Goal: Task Accomplishment & Management: Use online tool/utility

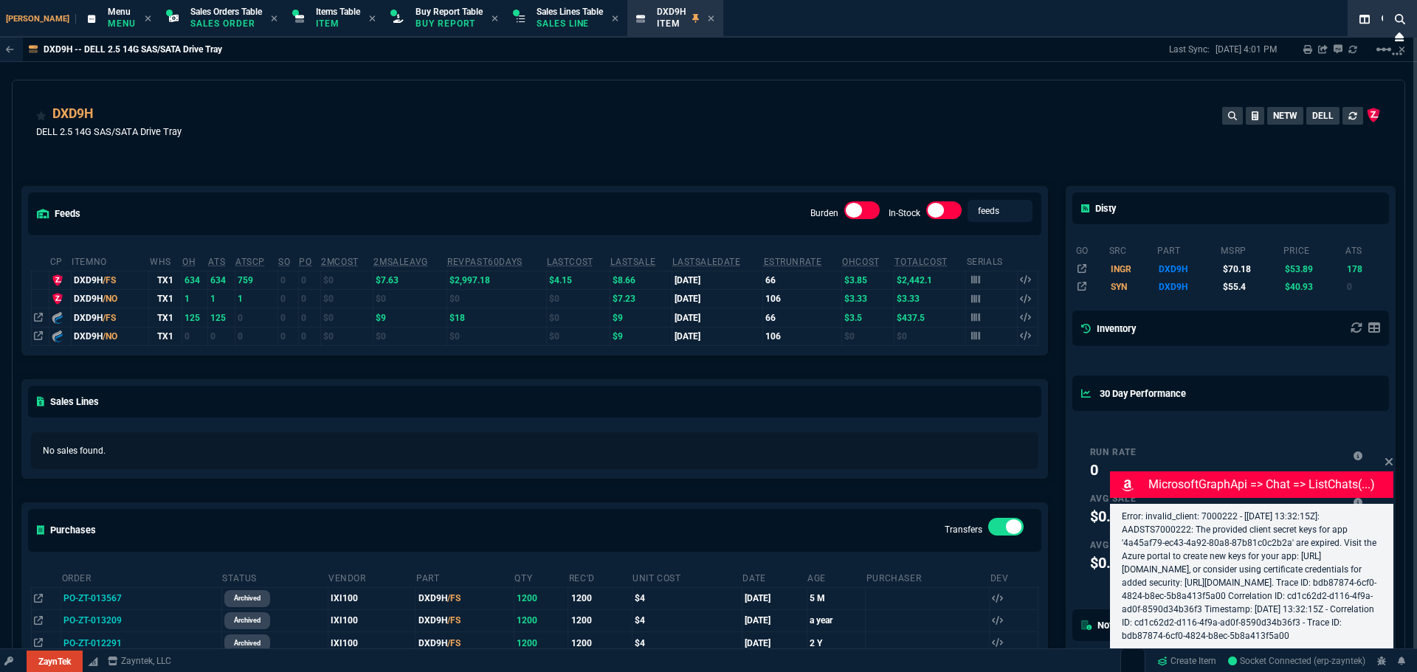
select select "9: OCAM"
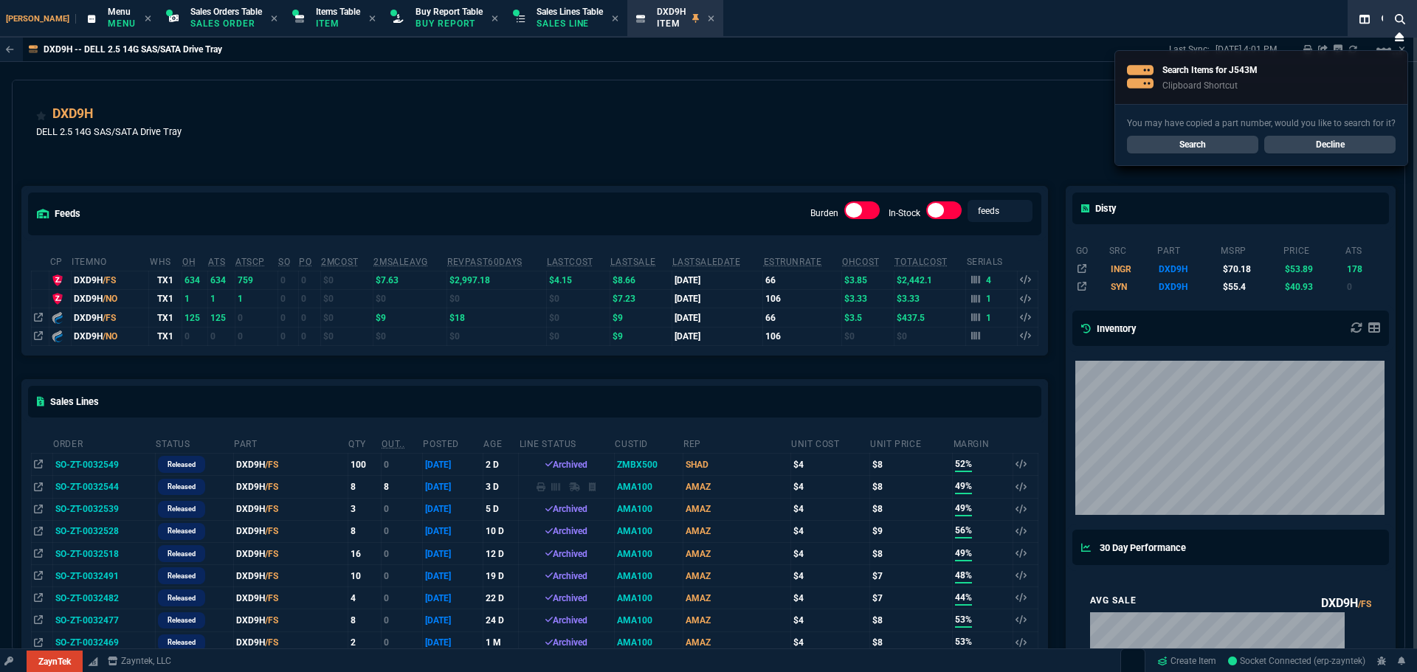
click at [1198, 139] on link "Search" at bounding box center [1192, 145] width 131 height 18
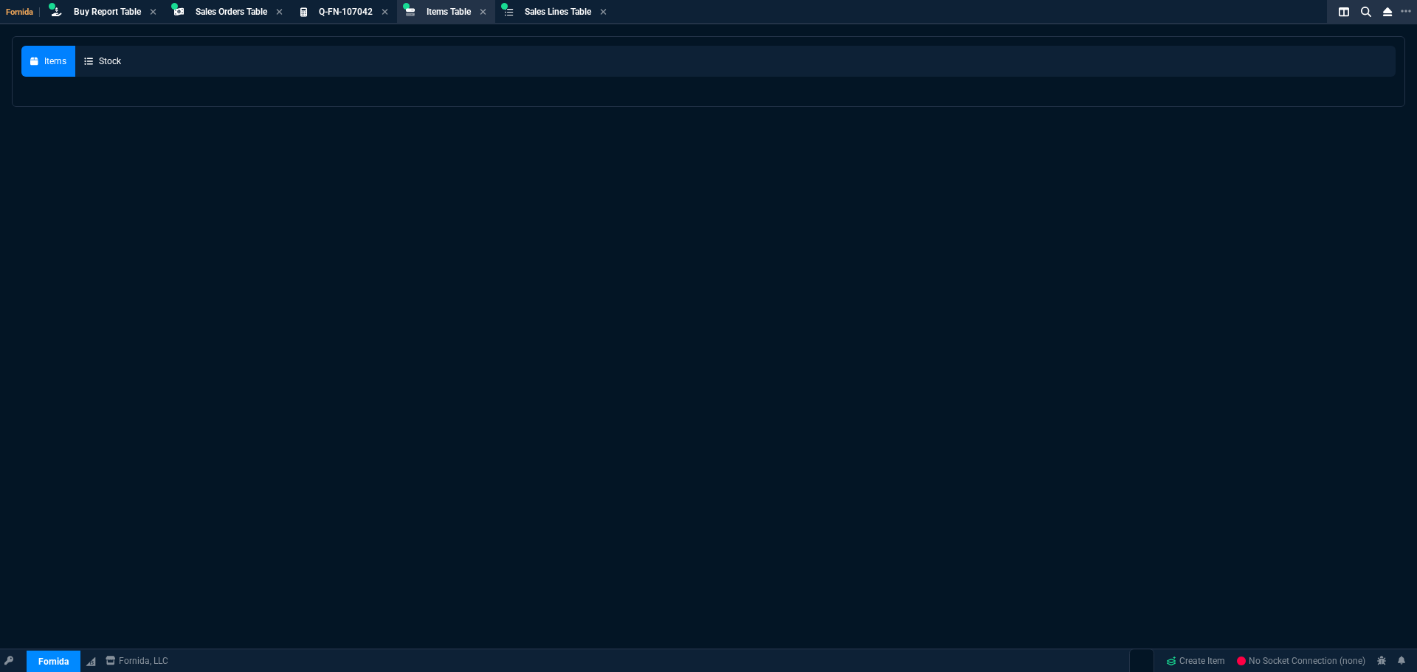
select select "9: OCAM"
select select
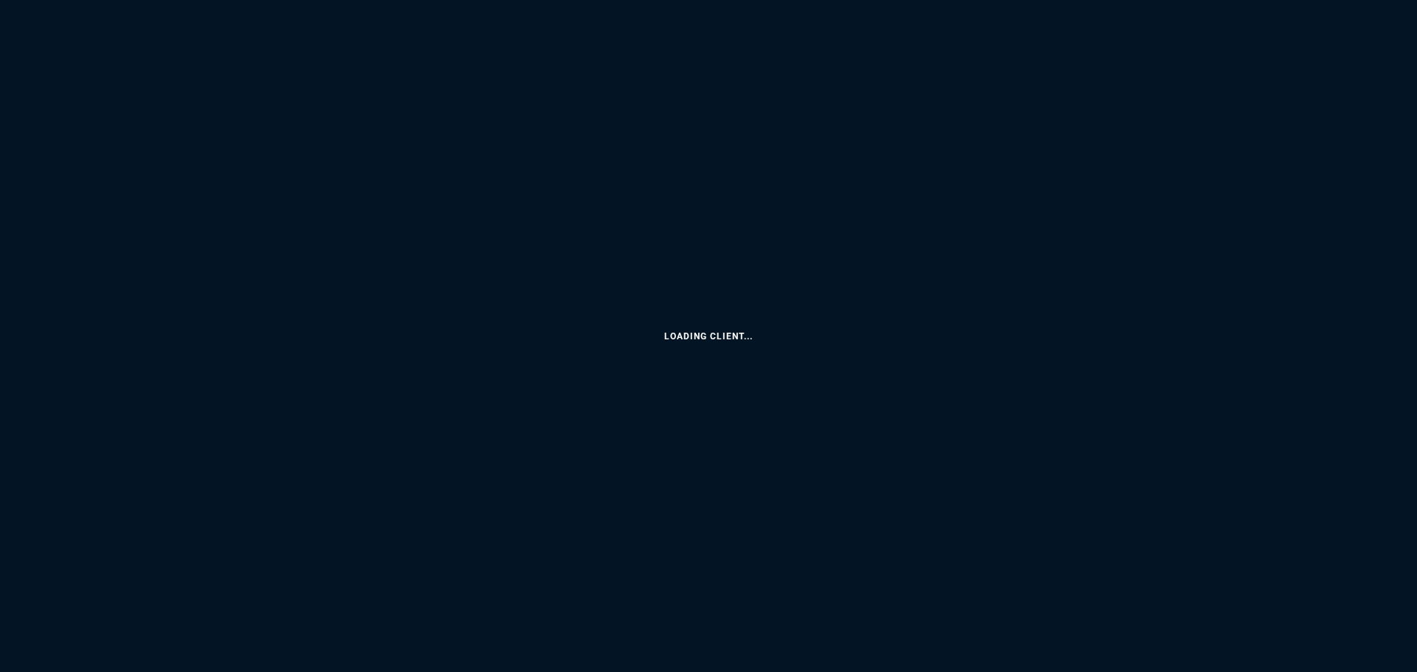
select select
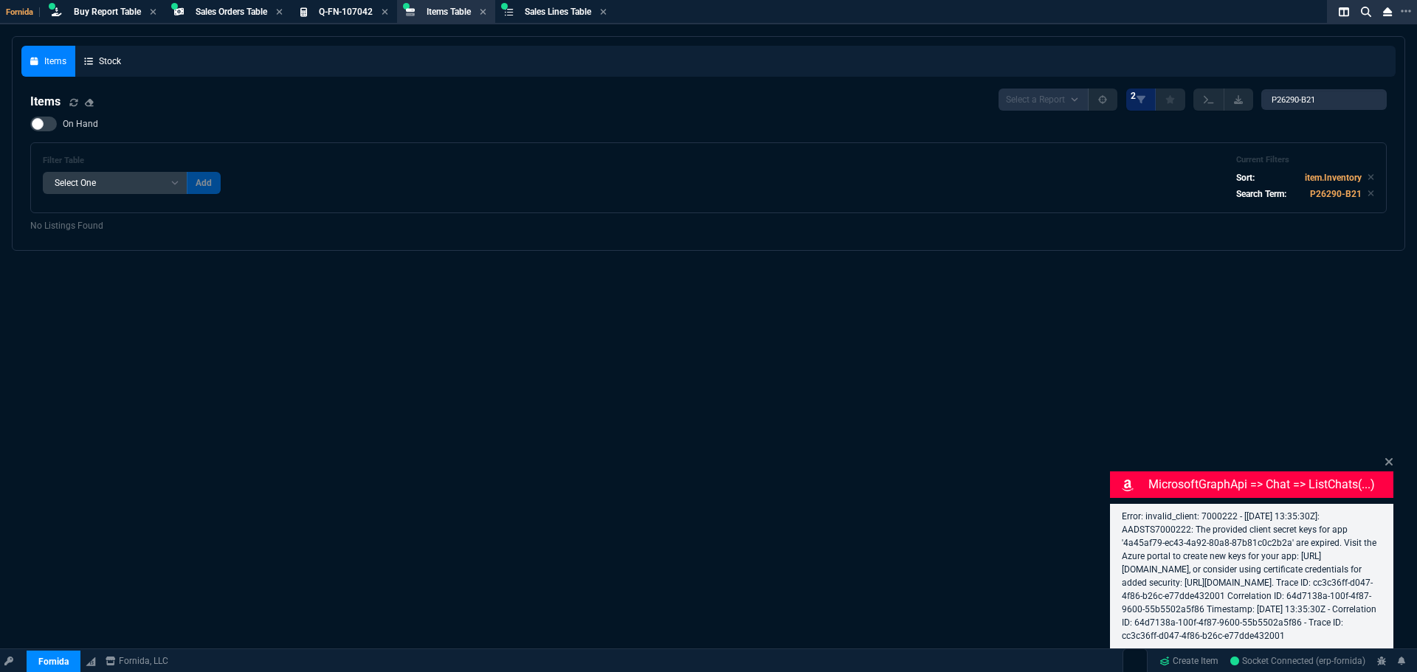
select select "9: OCAM"
